Goal: Task Accomplishment & Management: Manage account settings

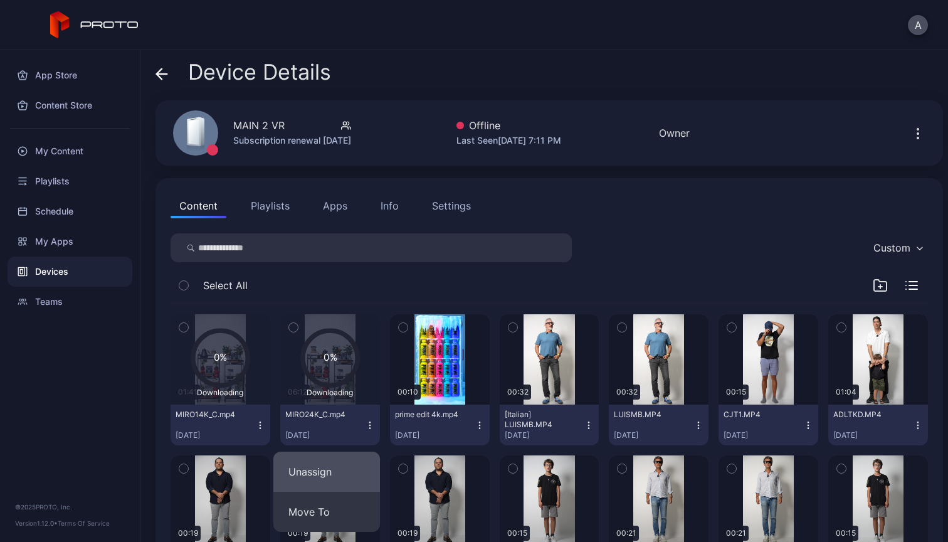
click at [337, 468] on button "Unassign" at bounding box center [326, 472] width 107 height 40
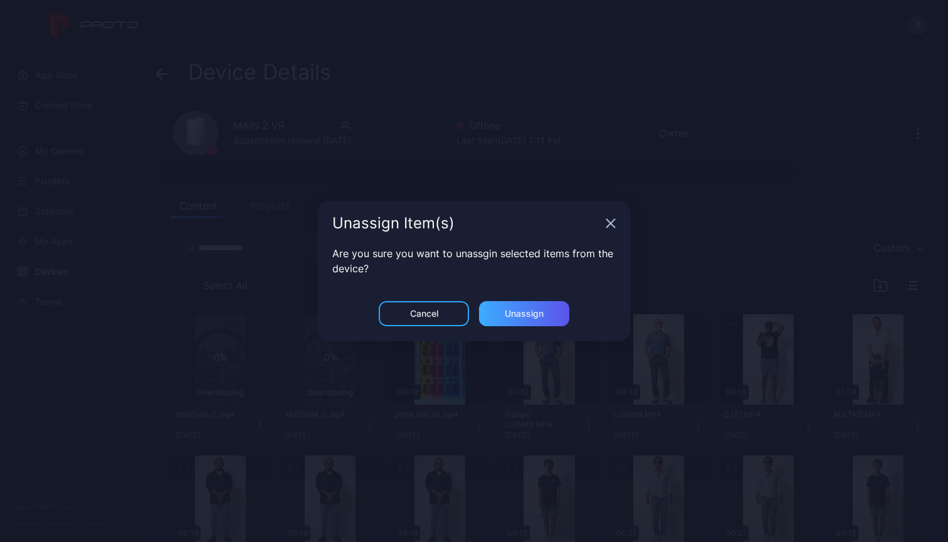
click at [529, 305] on div "Unassign" at bounding box center [524, 313] width 90 height 25
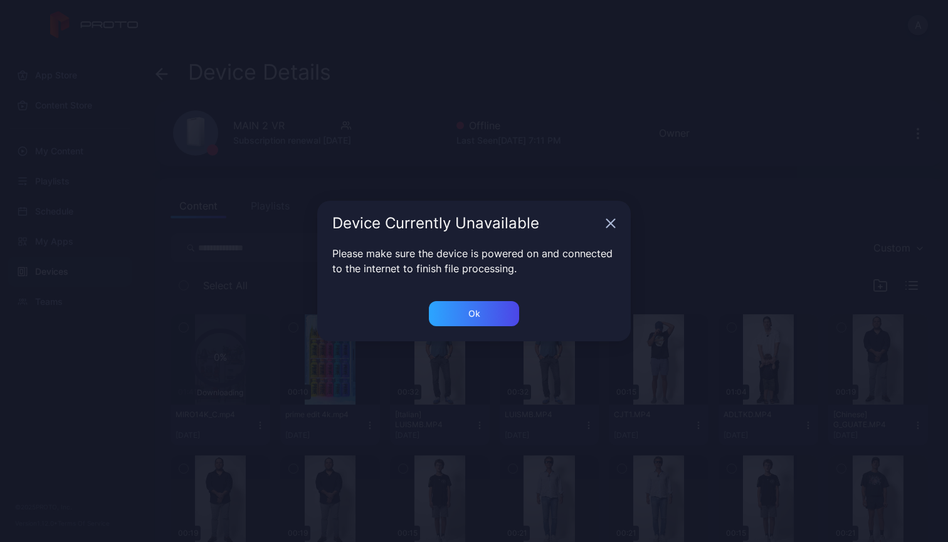
click at [607, 222] on icon "button" at bounding box center [611, 223] width 10 height 10
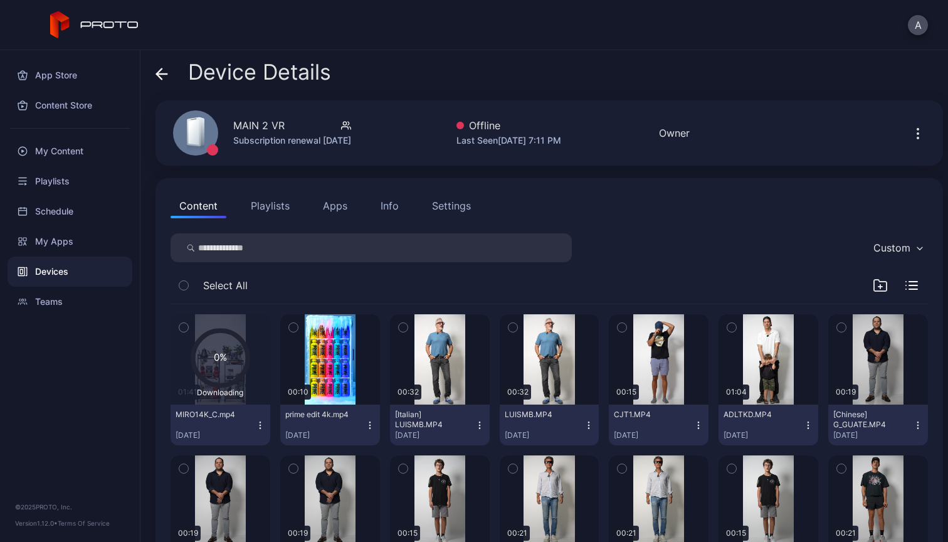
click at [257, 426] on icon "button" at bounding box center [260, 425] width 10 height 10
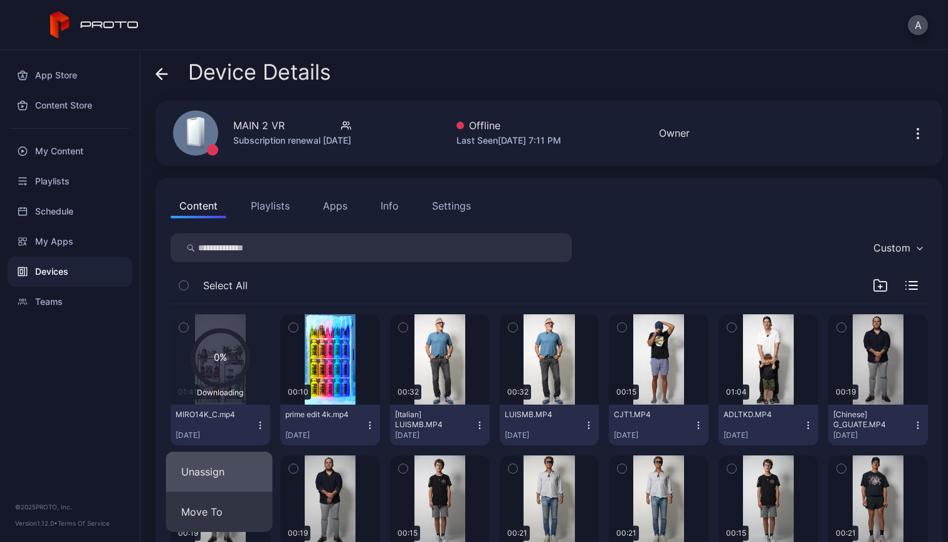
click at [234, 464] on button "Unassign" at bounding box center [219, 472] width 107 height 40
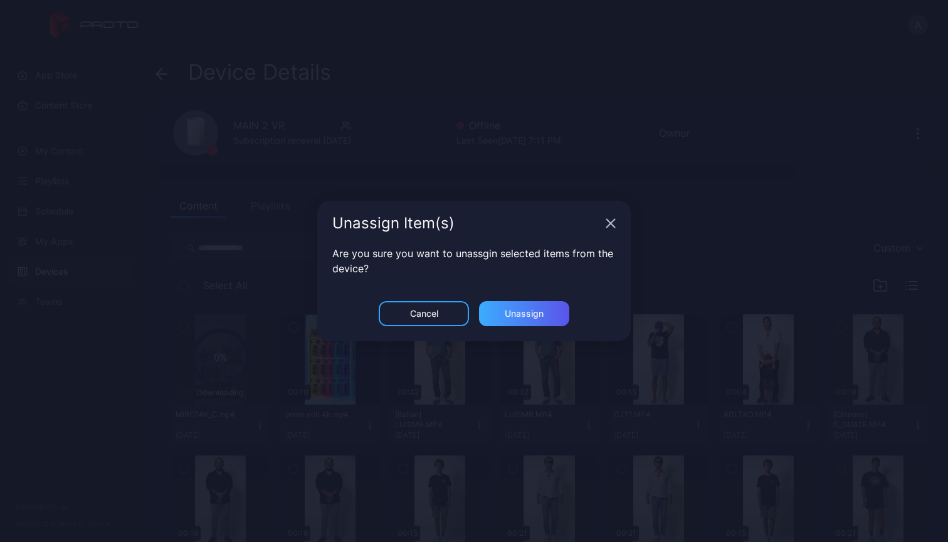
click at [533, 322] on div "Unassign" at bounding box center [524, 313] width 90 height 25
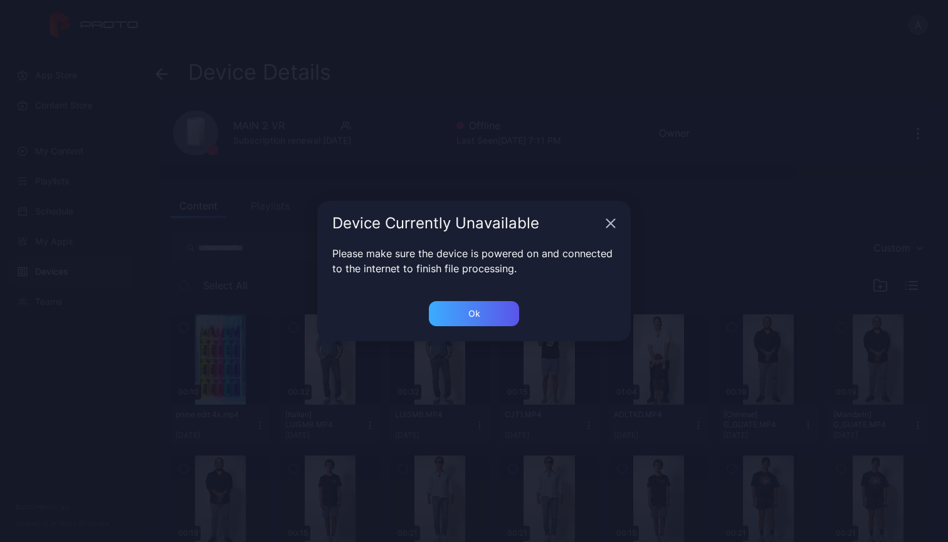
click at [507, 315] on div "Ok" at bounding box center [474, 313] width 90 height 25
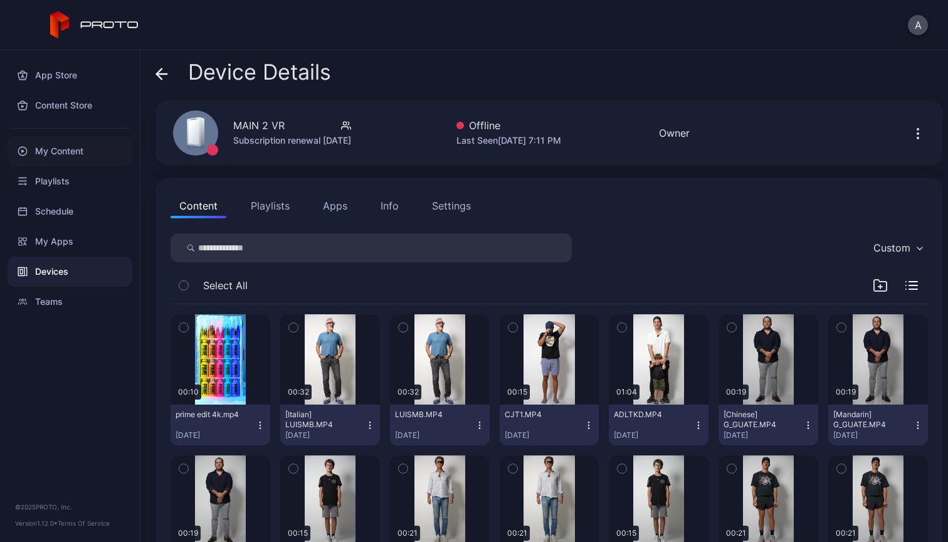
click at [36, 155] on div "My Content" at bounding box center [70, 151] width 125 height 30
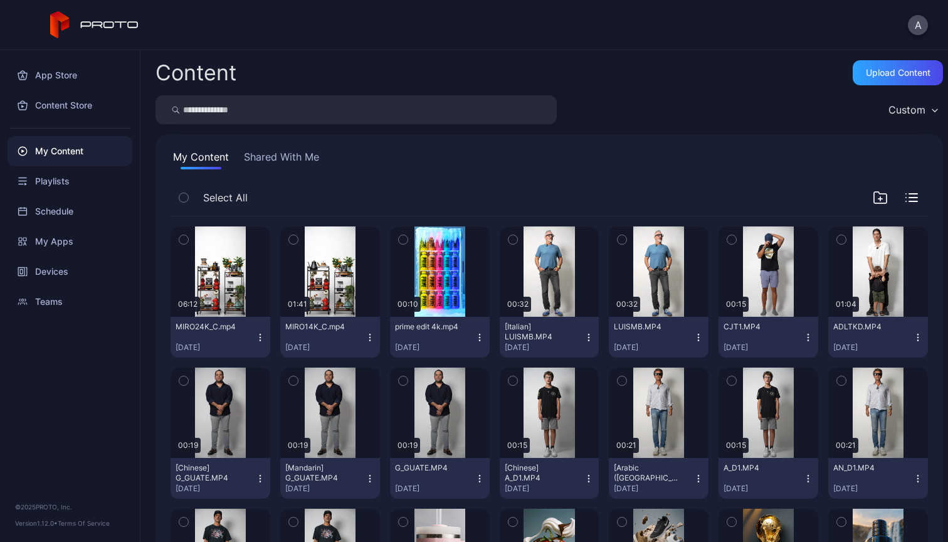
click at [260, 337] on icon "button" at bounding box center [260, 337] width 10 height 10
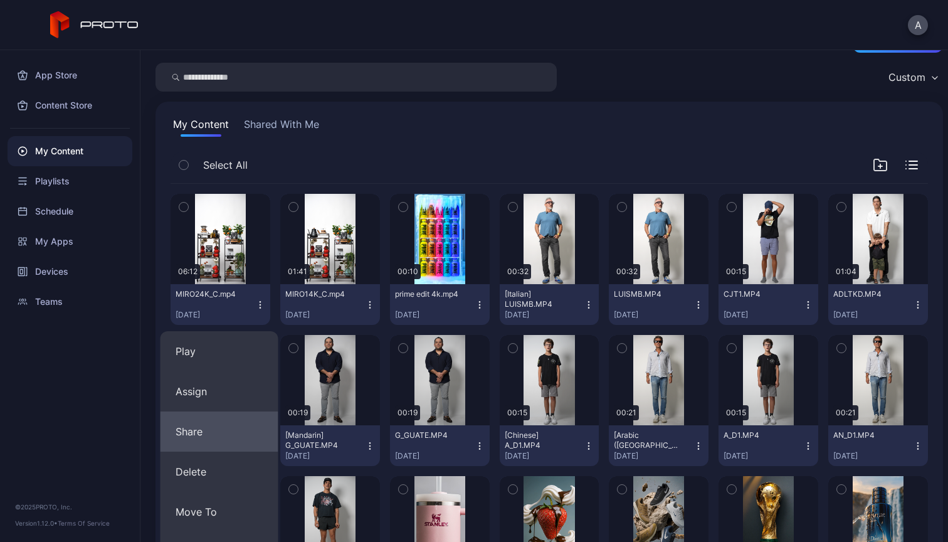
scroll to position [49, 0]
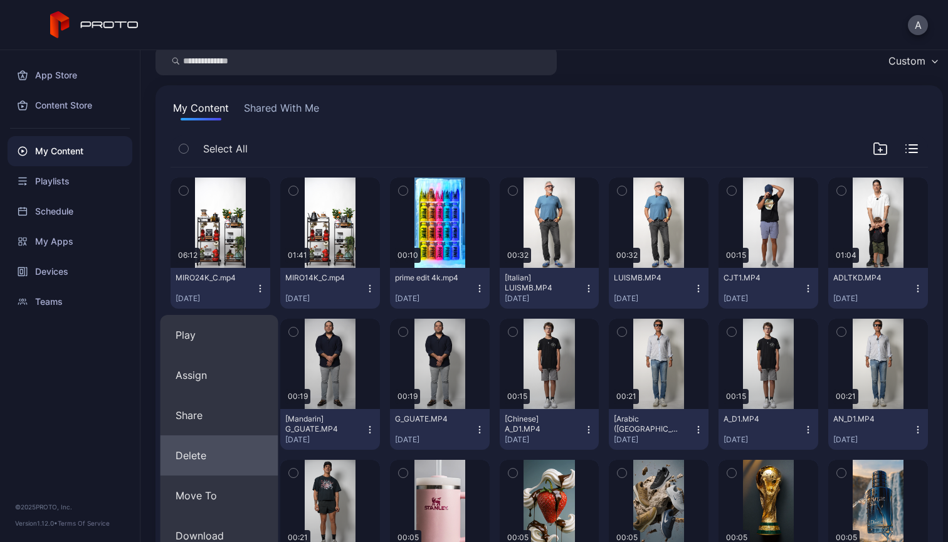
click at [231, 452] on button "Delete" at bounding box center [220, 455] width 118 height 40
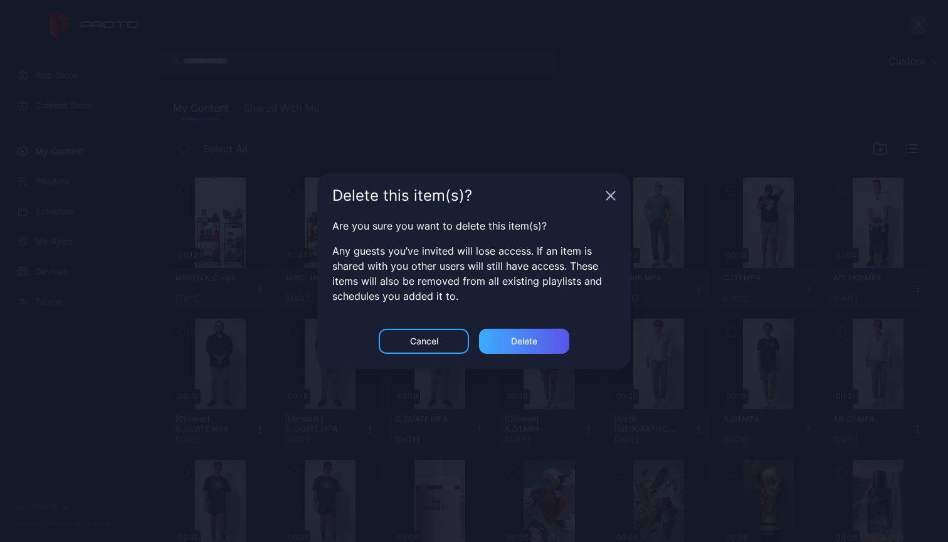
click at [546, 339] on div "Delete" at bounding box center [524, 341] width 90 height 25
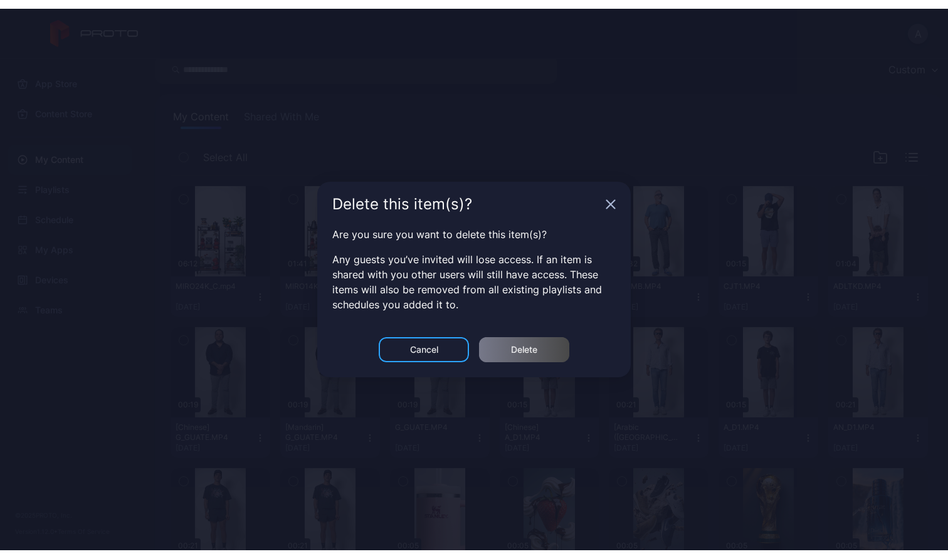
scroll to position [0, 0]
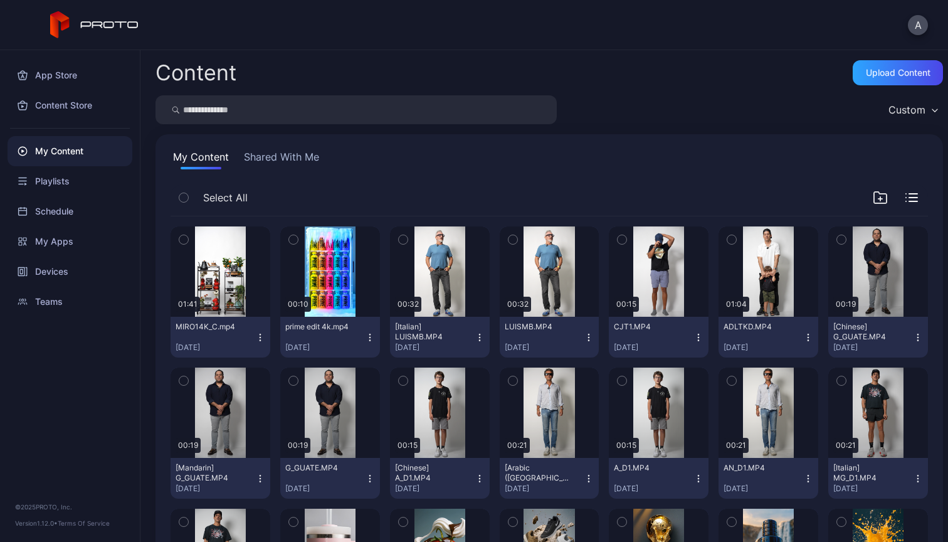
click at [255, 341] on icon "button" at bounding box center [260, 337] width 10 height 10
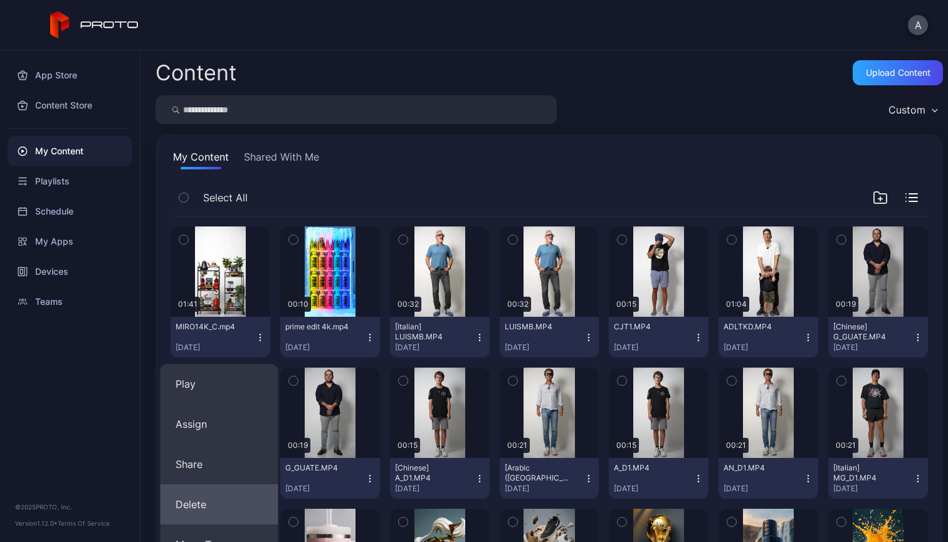
click at [201, 500] on button "Delete" at bounding box center [220, 504] width 118 height 40
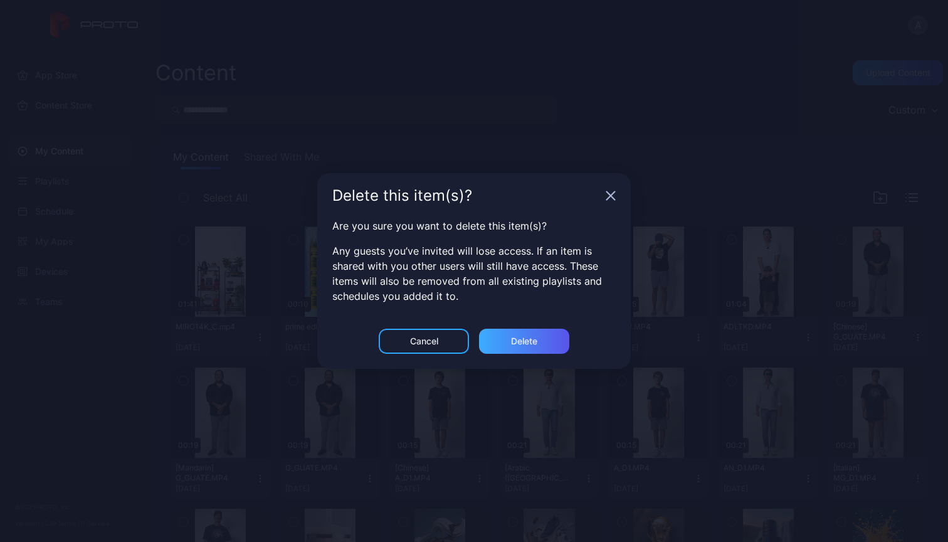
click at [520, 341] on div "Delete" at bounding box center [524, 341] width 26 height 10
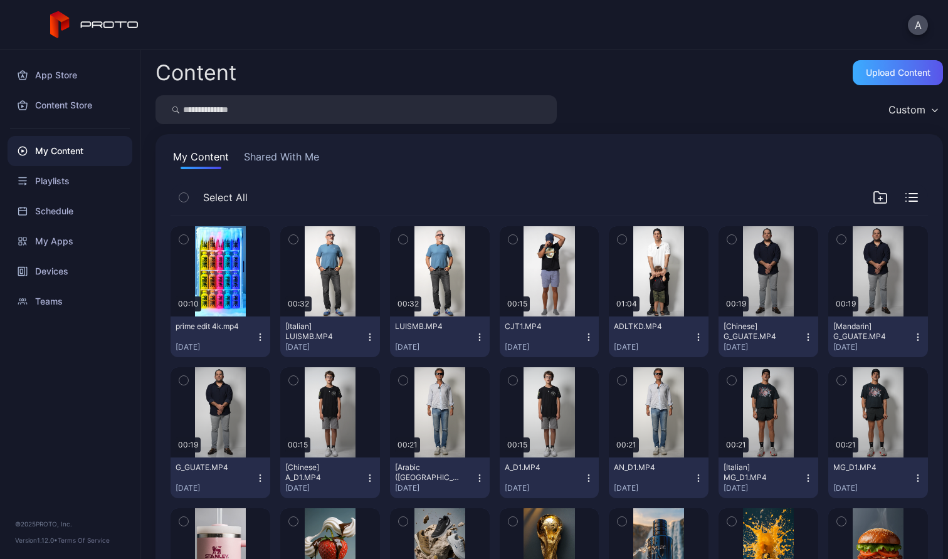
click at [898, 76] on div "Upload Content" at bounding box center [898, 73] width 65 height 10
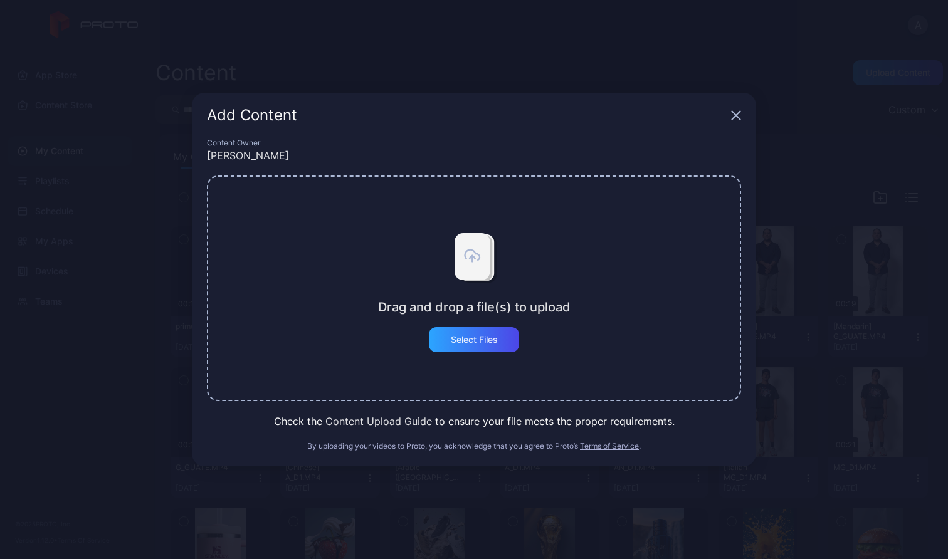
click at [492, 355] on div "Drag and drop a file(s) to upload Select Files" at bounding box center [474, 289] width 534 height 226
click at [491, 346] on div "Select Files" at bounding box center [474, 339] width 90 height 25
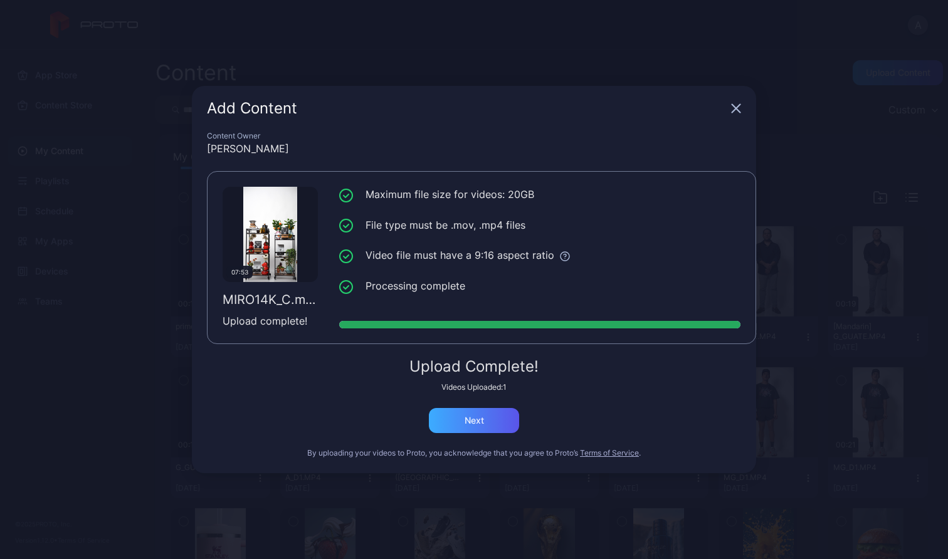
click at [477, 423] on div "Next" at bounding box center [474, 421] width 19 height 10
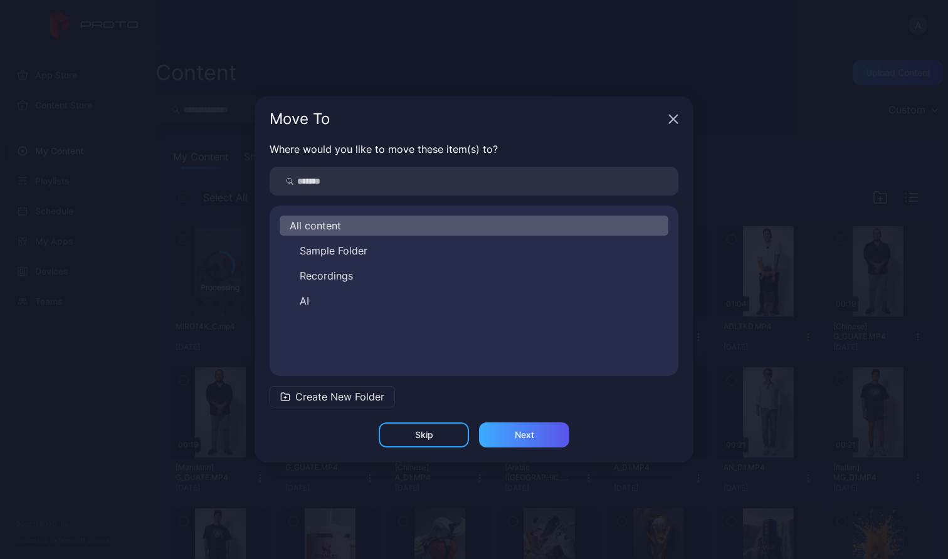
click at [547, 436] on div "Next" at bounding box center [524, 435] width 90 height 25
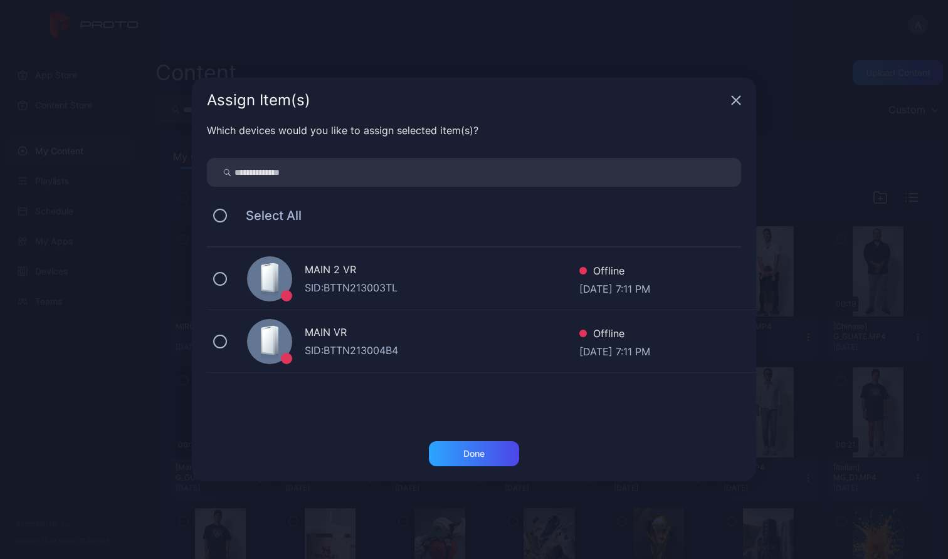
click at [512, 268] on div "MAIN 2 VR" at bounding box center [442, 271] width 275 height 18
click at [485, 453] on div "Done" at bounding box center [474, 454] width 90 height 25
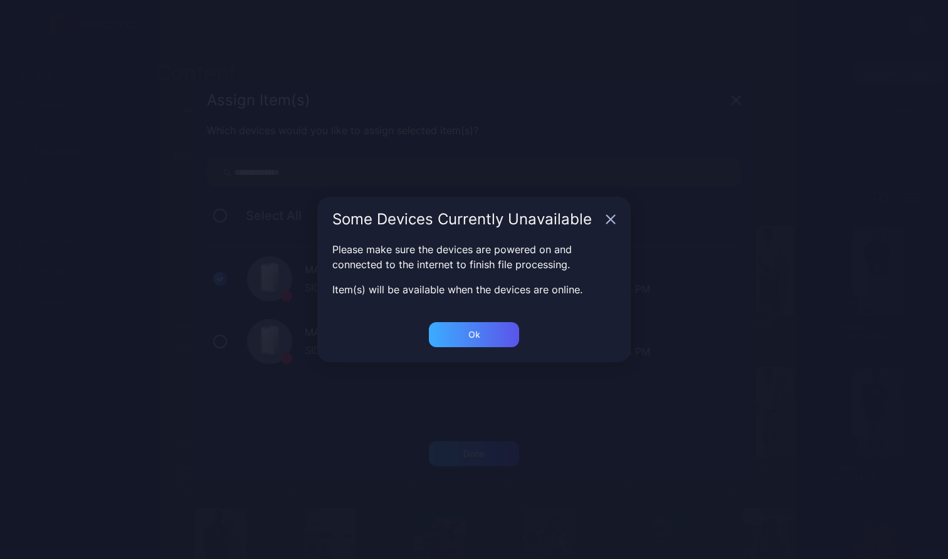
click at [495, 442] on div "Ok" at bounding box center [474, 454] width 90 height 25
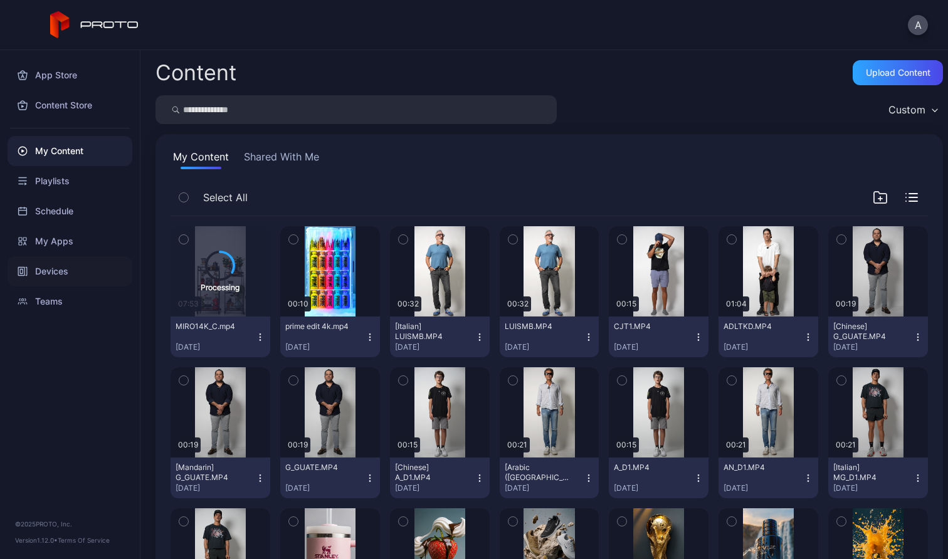
click at [46, 272] on div "Devices" at bounding box center [70, 272] width 125 height 30
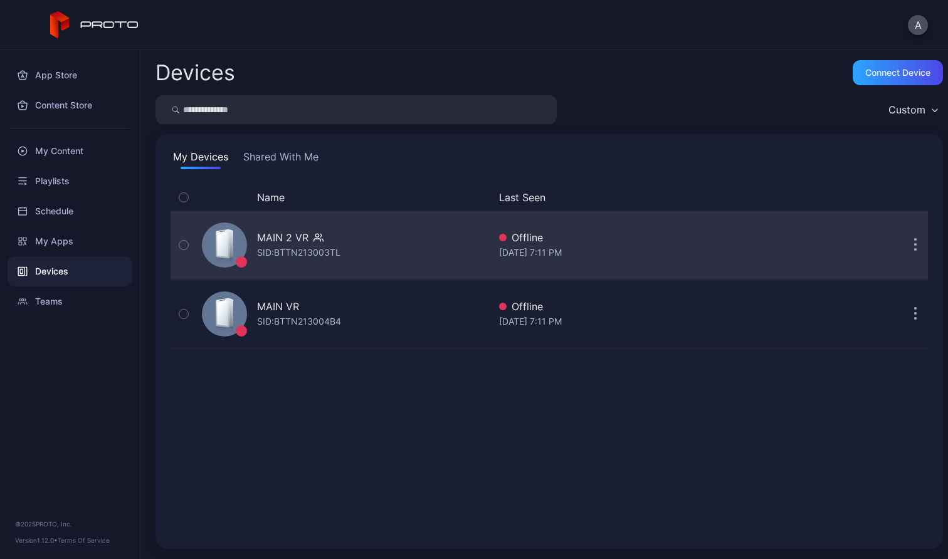
click at [415, 240] on div "MAIN 2 VR SID: BTTN213003TL" at bounding box center [343, 245] width 292 height 63
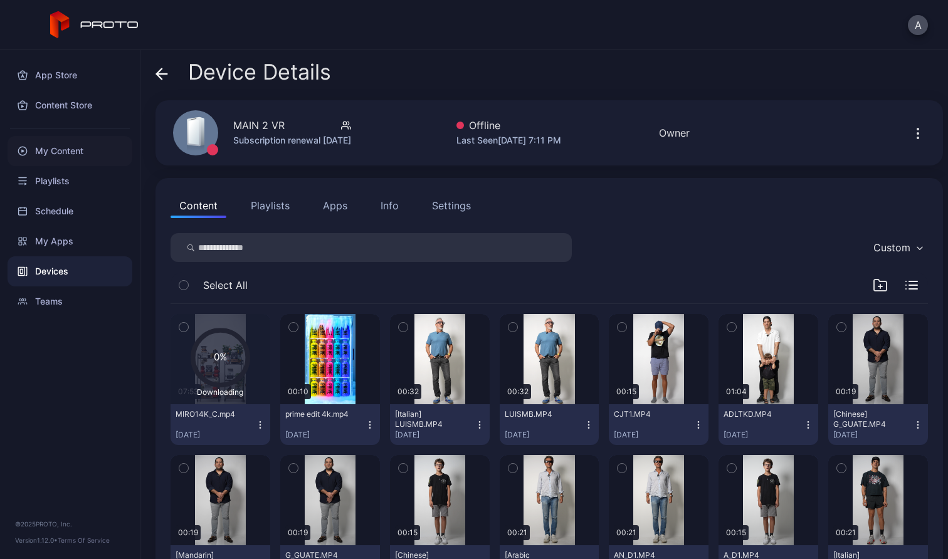
click at [69, 145] on div "My Content" at bounding box center [70, 151] width 125 height 30
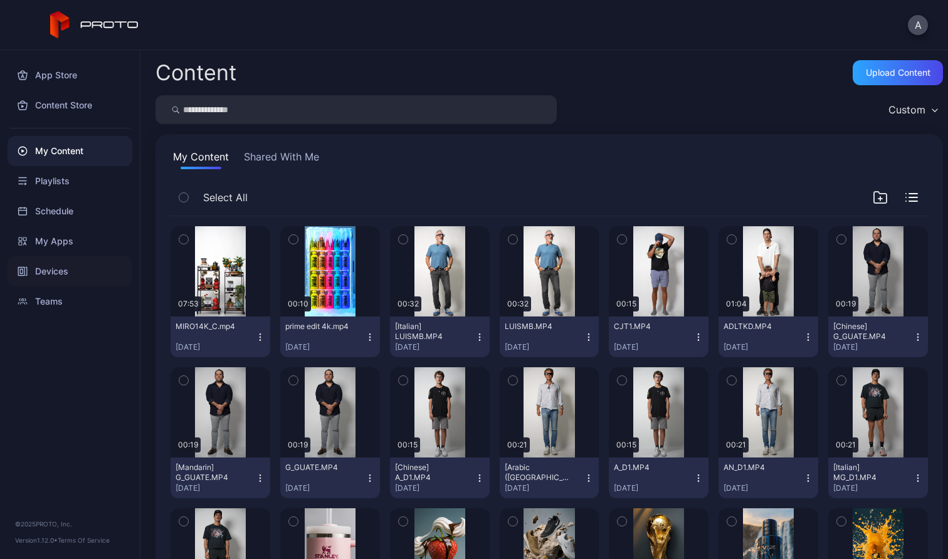
click at [56, 264] on div "Devices" at bounding box center [70, 272] width 125 height 30
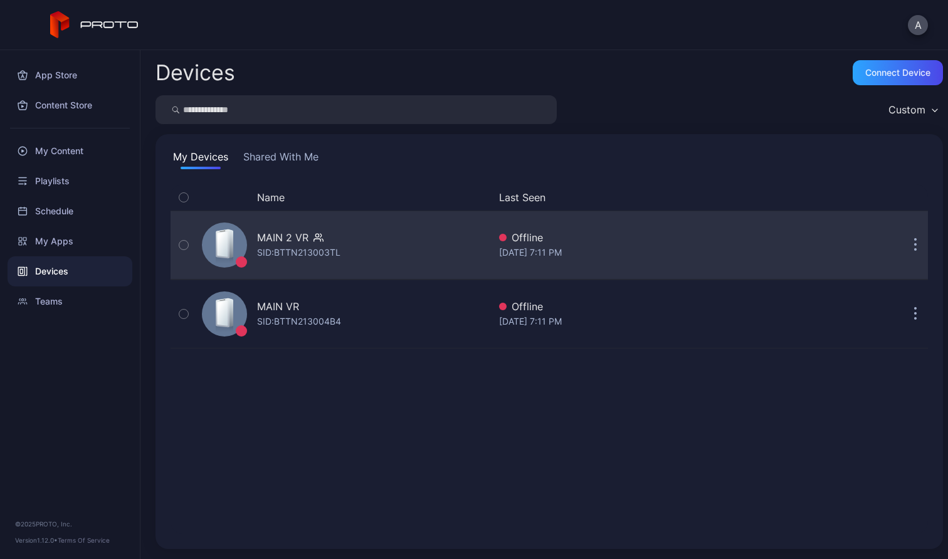
click at [359, 272] on div "MAIN 2 VR SID: BTTN213003TL" at bounding box center [343, 245] width 292 height 63
